Goal: Task Accomplishment & Management: Use online tool/utility

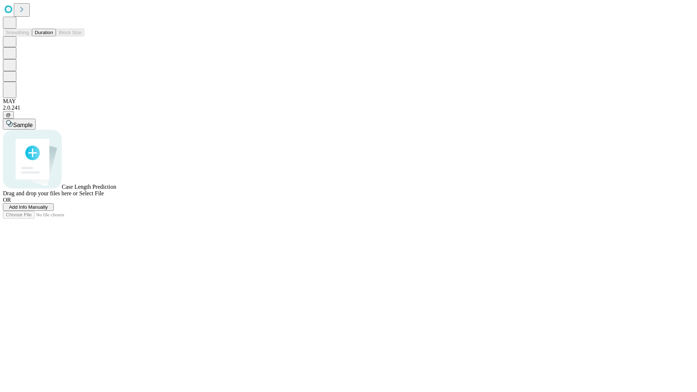
click at [53, 36] on button "Duration" at bounding box center [44, 33] width 24 height 8
click at [104, 196] on span "Select File" at bounding box center [91, 193] width 25 height 6
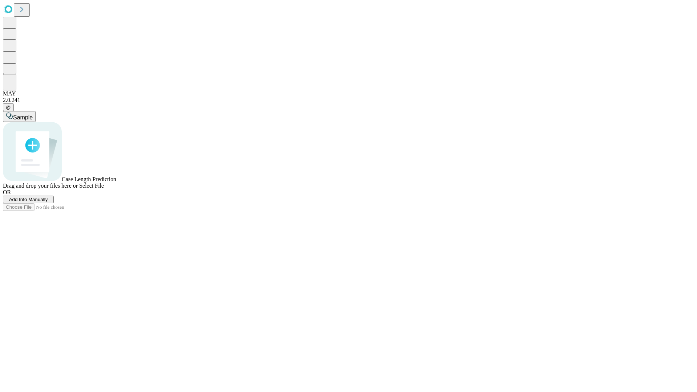
click at [104, 189] on span "Select File" at bounding box center [91, 185] width 25 height 6
